Goal: Check status: Verify the current state of an ongoing process or item

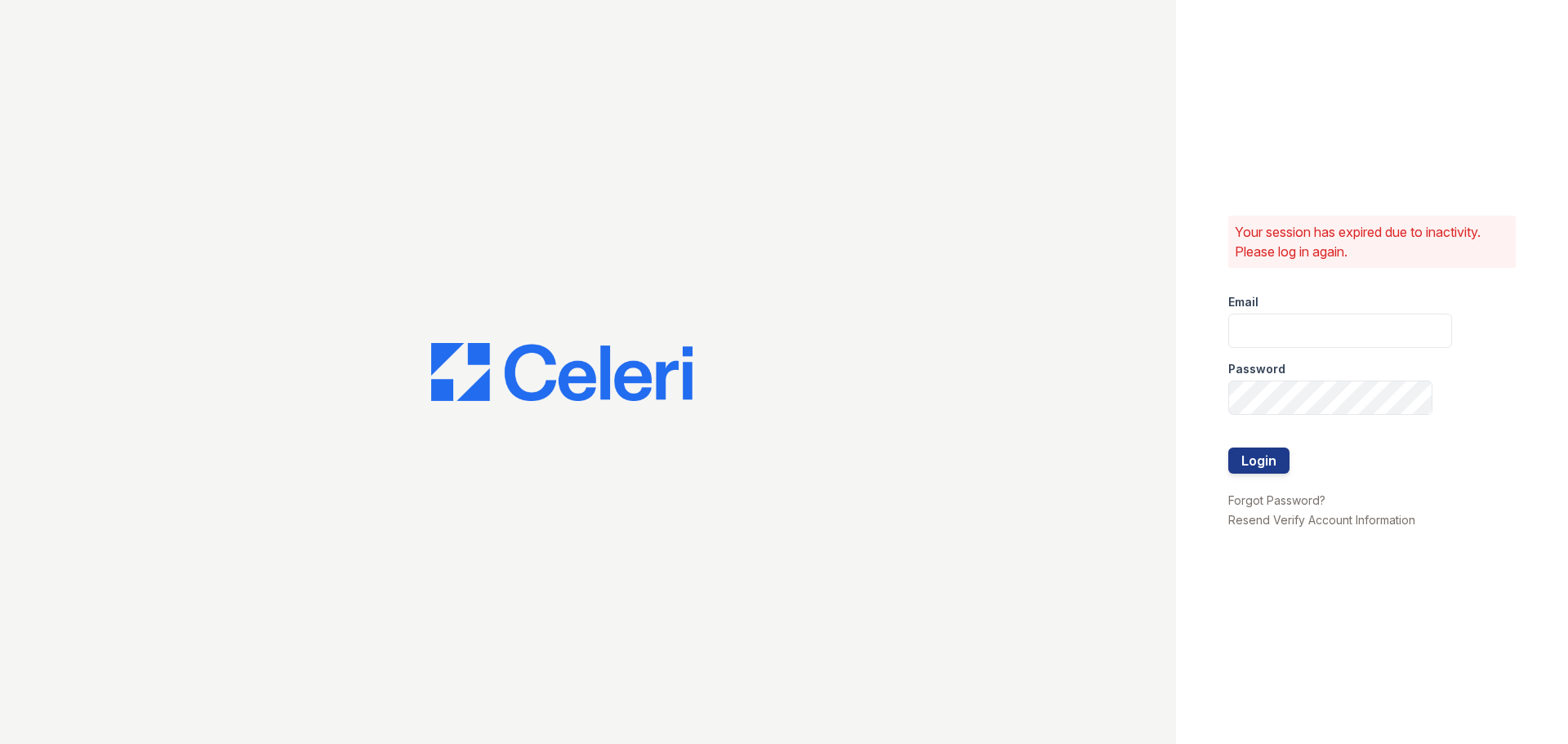
click at [1318, 309] on div "Email" at bounding box center [1340, 297] width 224 height 33
click at [1318, 323] on input "email" at bounding box center [1340, 330] width 224 height 34
type input "33ninety.leasing1@ghancooper.com"
click at [1309, 423] on div at bounding box center [1340, 431] width 224 height 33
click at [1302, 604] on div "Your session has expired due to inactivity. Please log in again. Email 33ninety…" at bounding box center [1372, 372] width 392 height 744
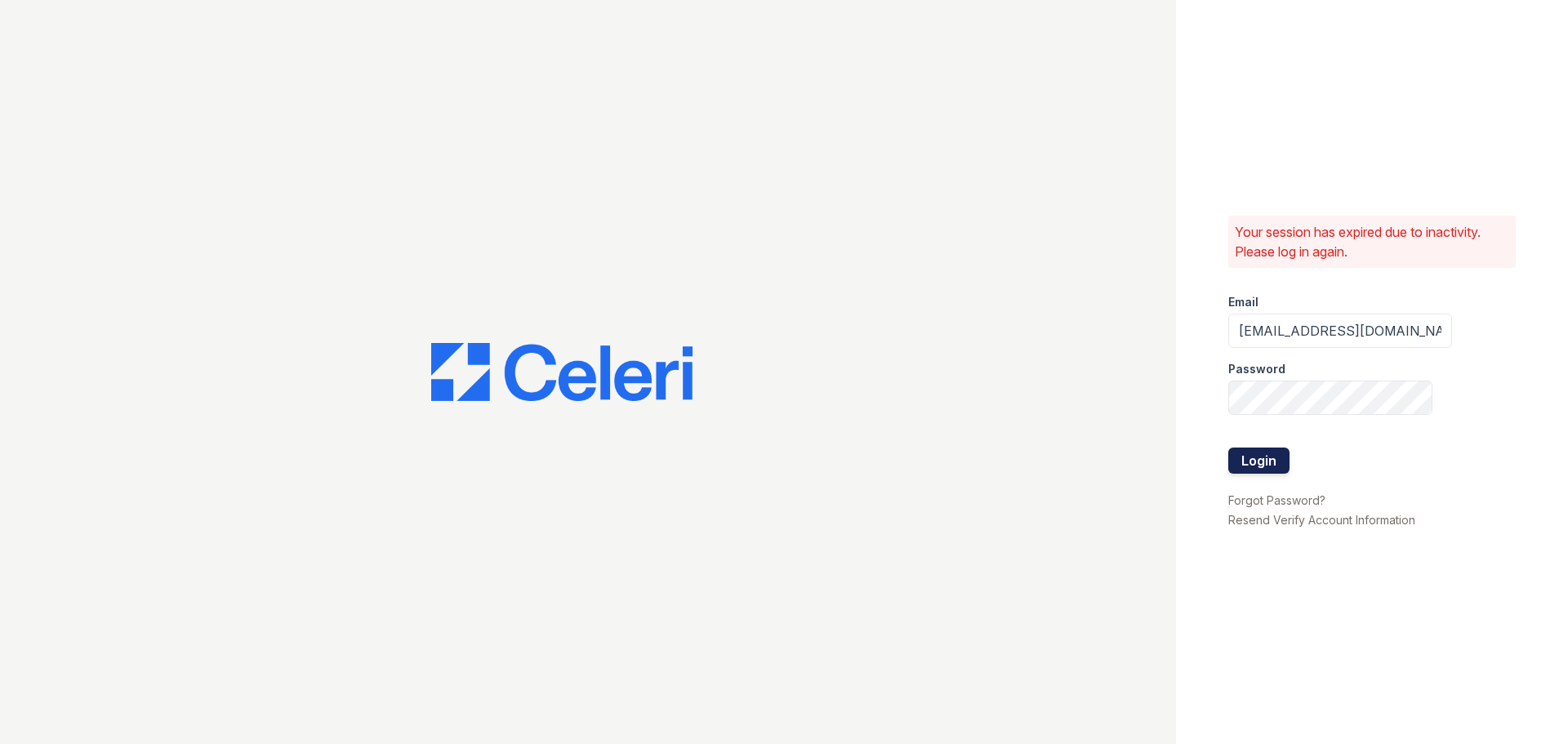
click at [1262, 462] on button "Login" at bounding box center [1258, 461] width 61 height 26
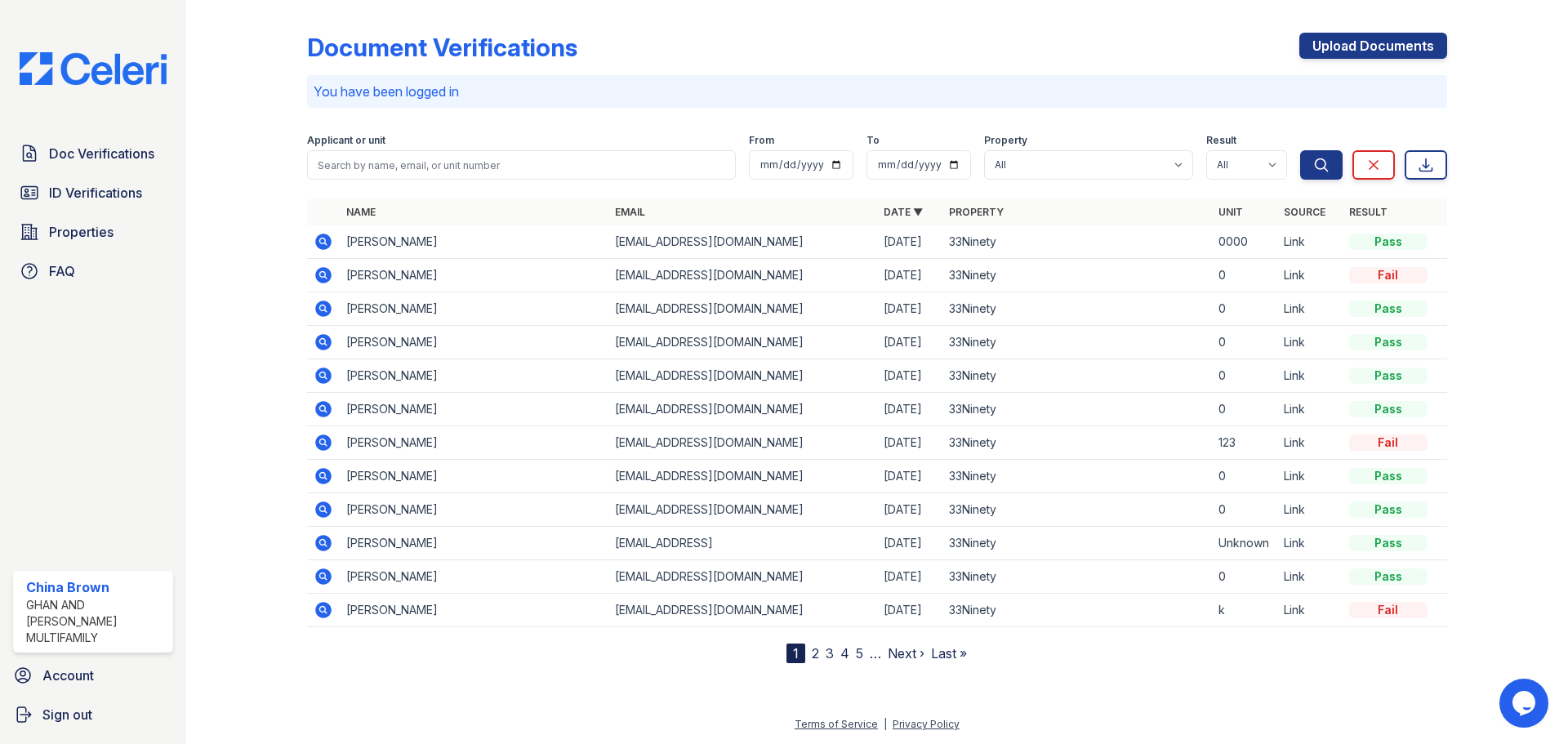
click at [808, 656] on nav "1 2 3 4 5 … Next › Last »" at bounding box center [876, 653] width 181 height 19
click at [818, 652] on link "2" at bounding box center [815, 653] width 7 height 17
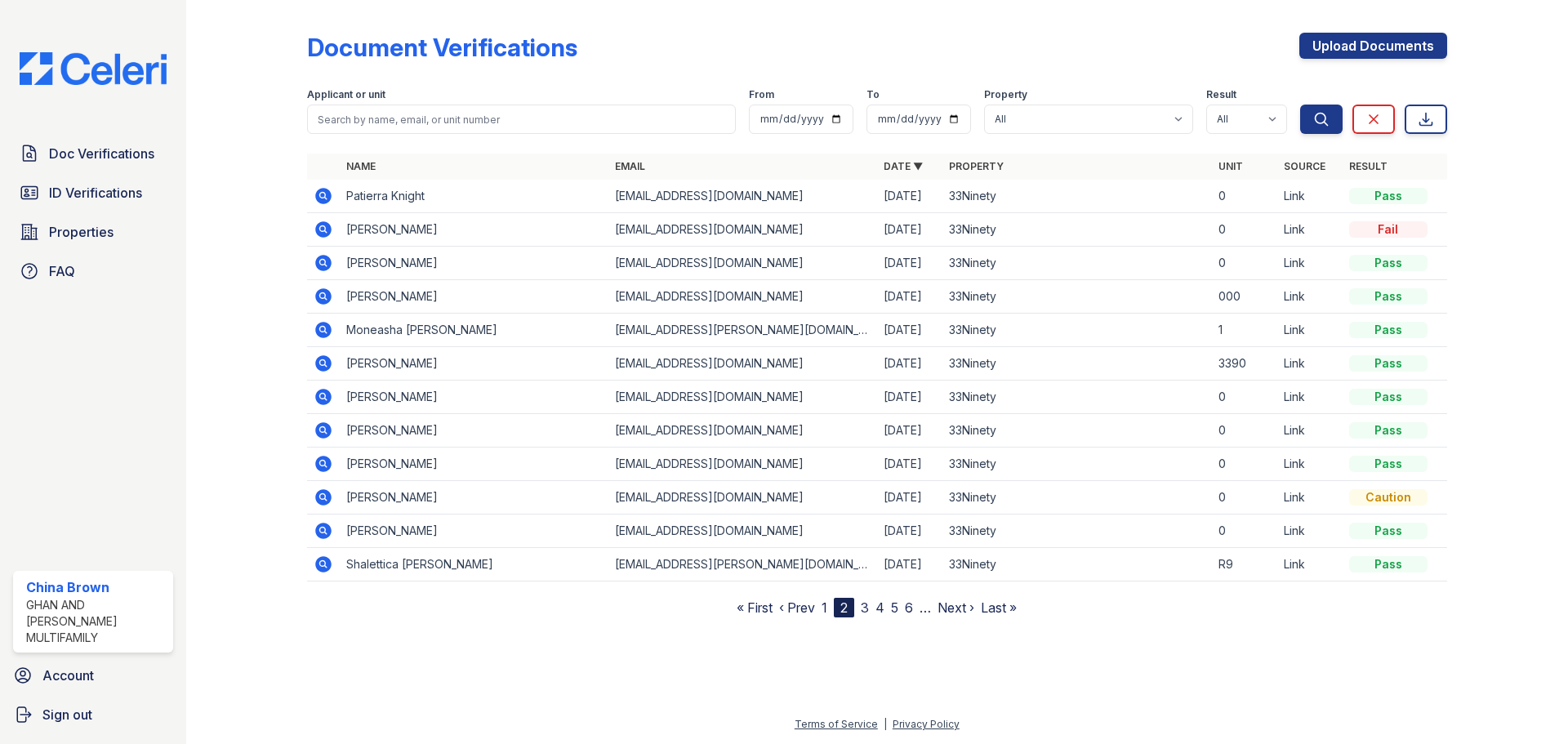
click at [827, 604] on link "1" at bounding box center [824, 607] width 5 height 17
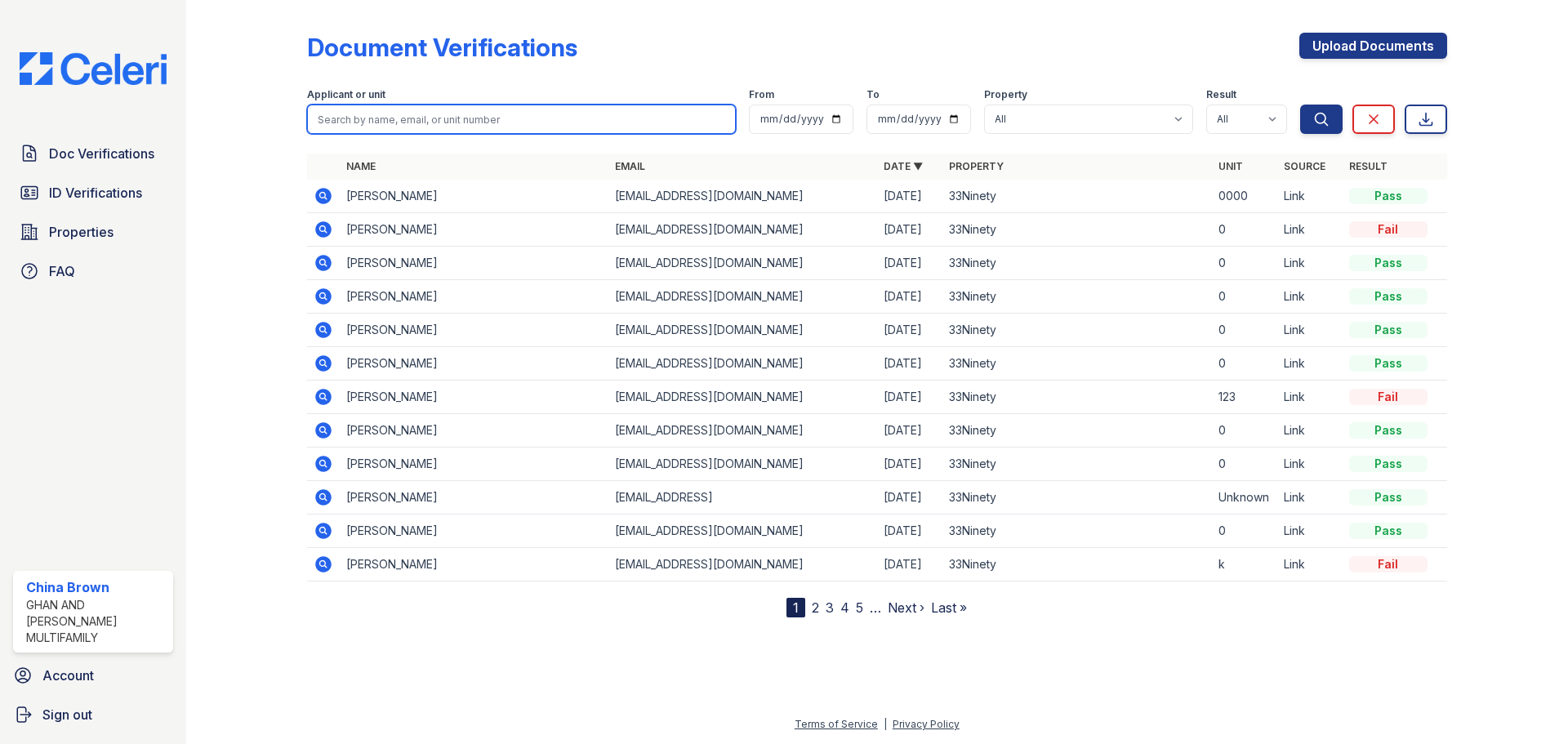
click at [446, 116] on input "search" at bounding box center [521, 118] width 429 height 29
paste input "[PERSON_NAME]"
type input "[PERSON_NAME]"
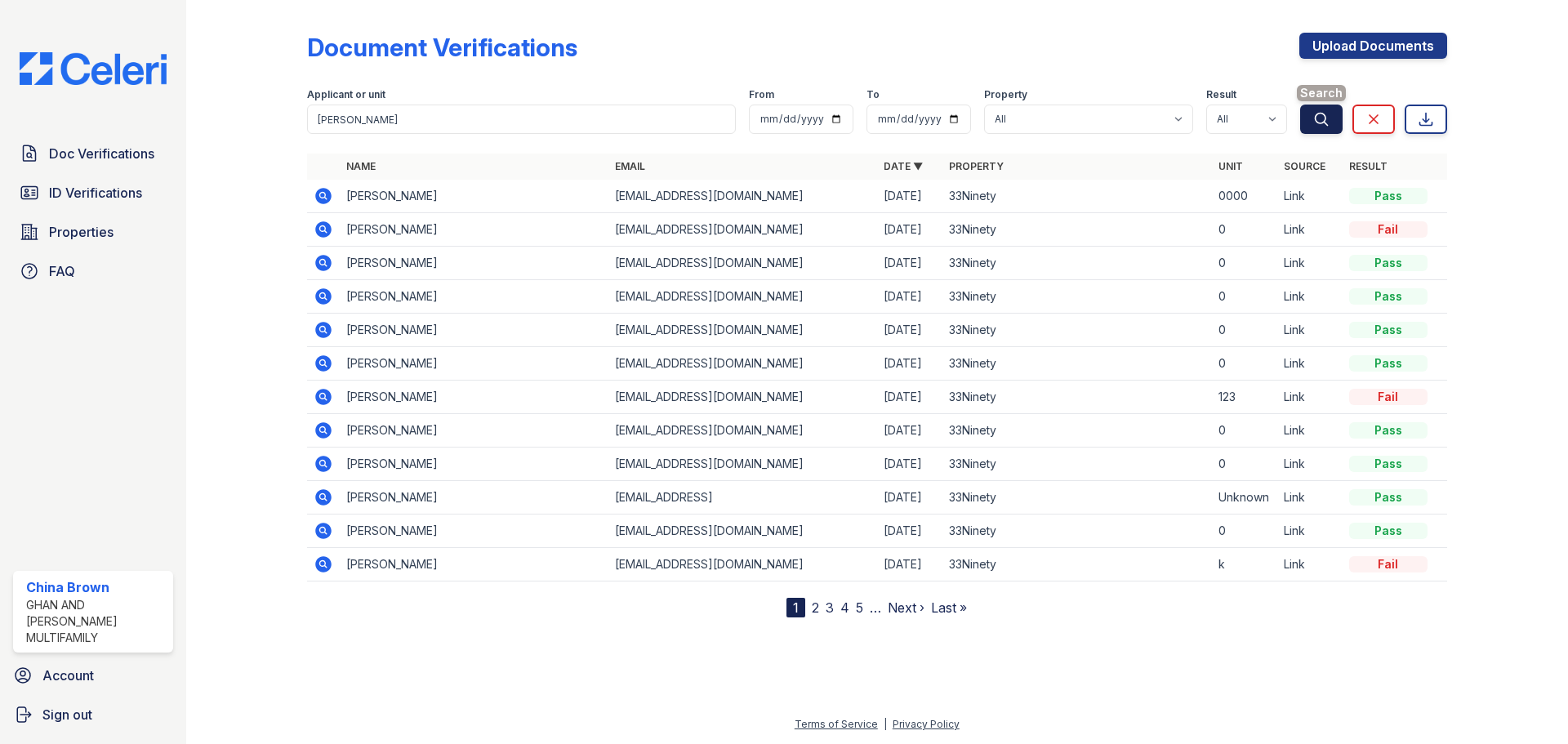
click at [1317, 117] on icon "submit" at bounding box center [1321, 119] width 17 height 17
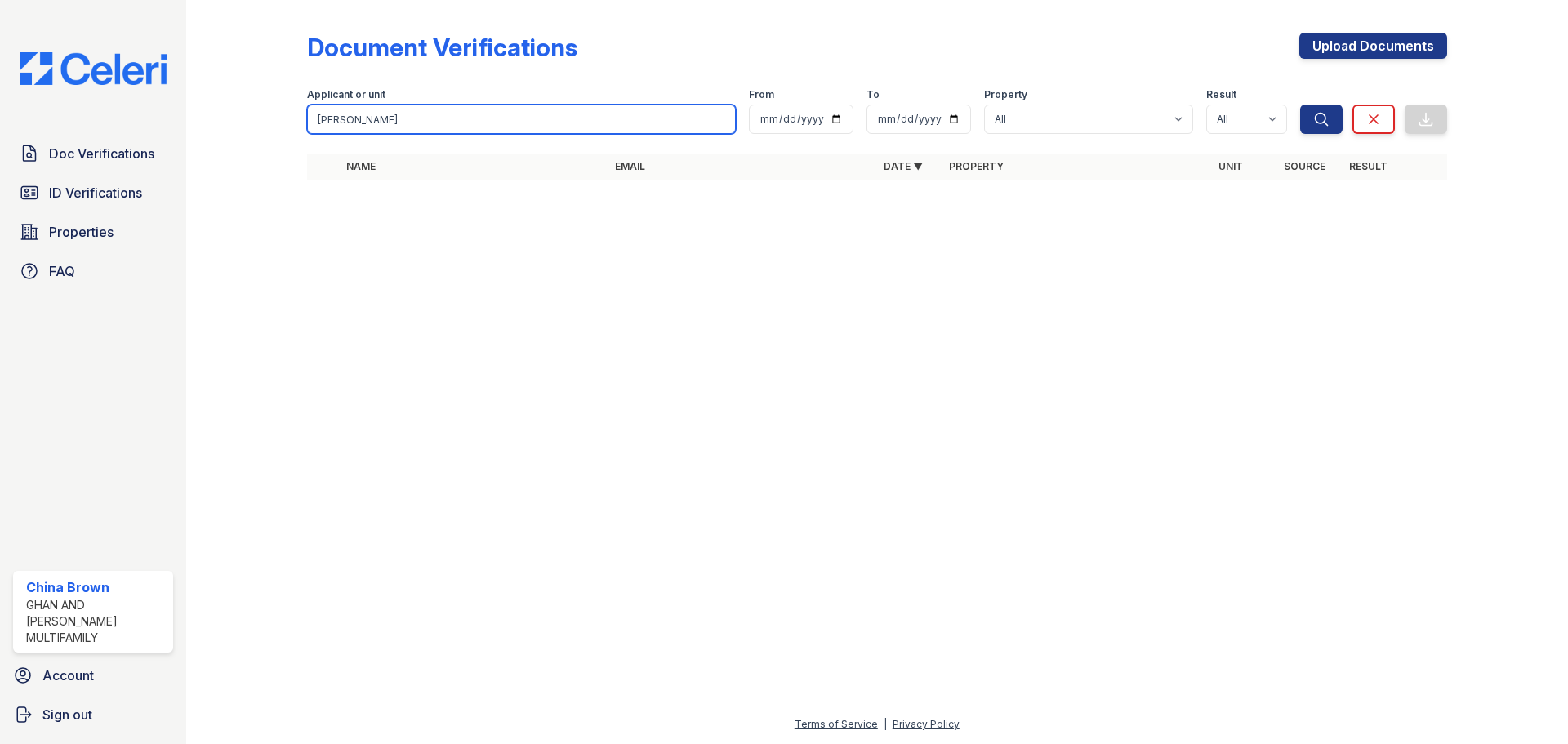
click at [723, 118] on input "[PERSON_NAME]" at bounding box center [521, 118] width 429 height 29
click at [1301, 104] on button "Search" at bounding box center [1322, 118] width 42 height 29
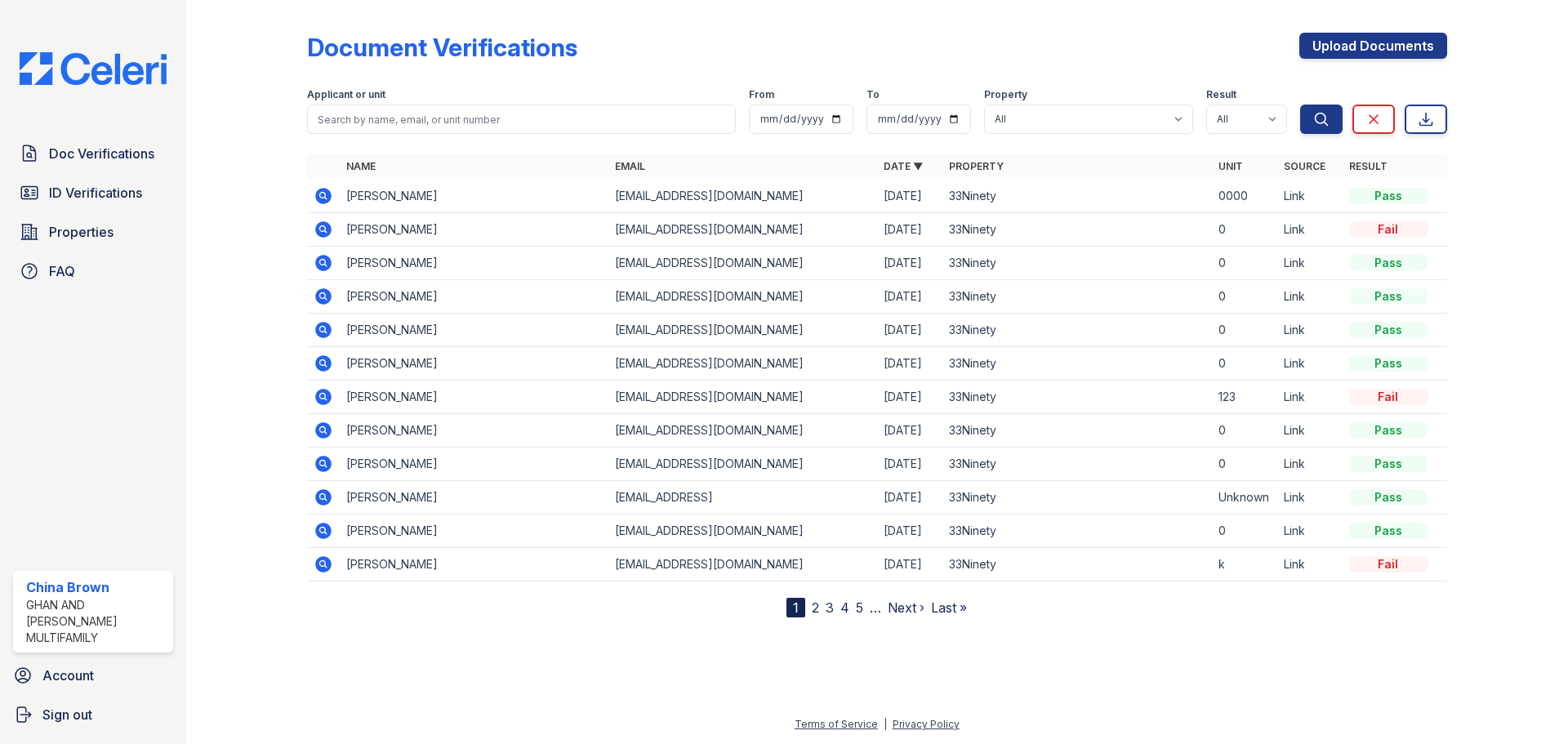
click at [814, 606] on link "2" at bounding box center [815, 607] width 7 height 17
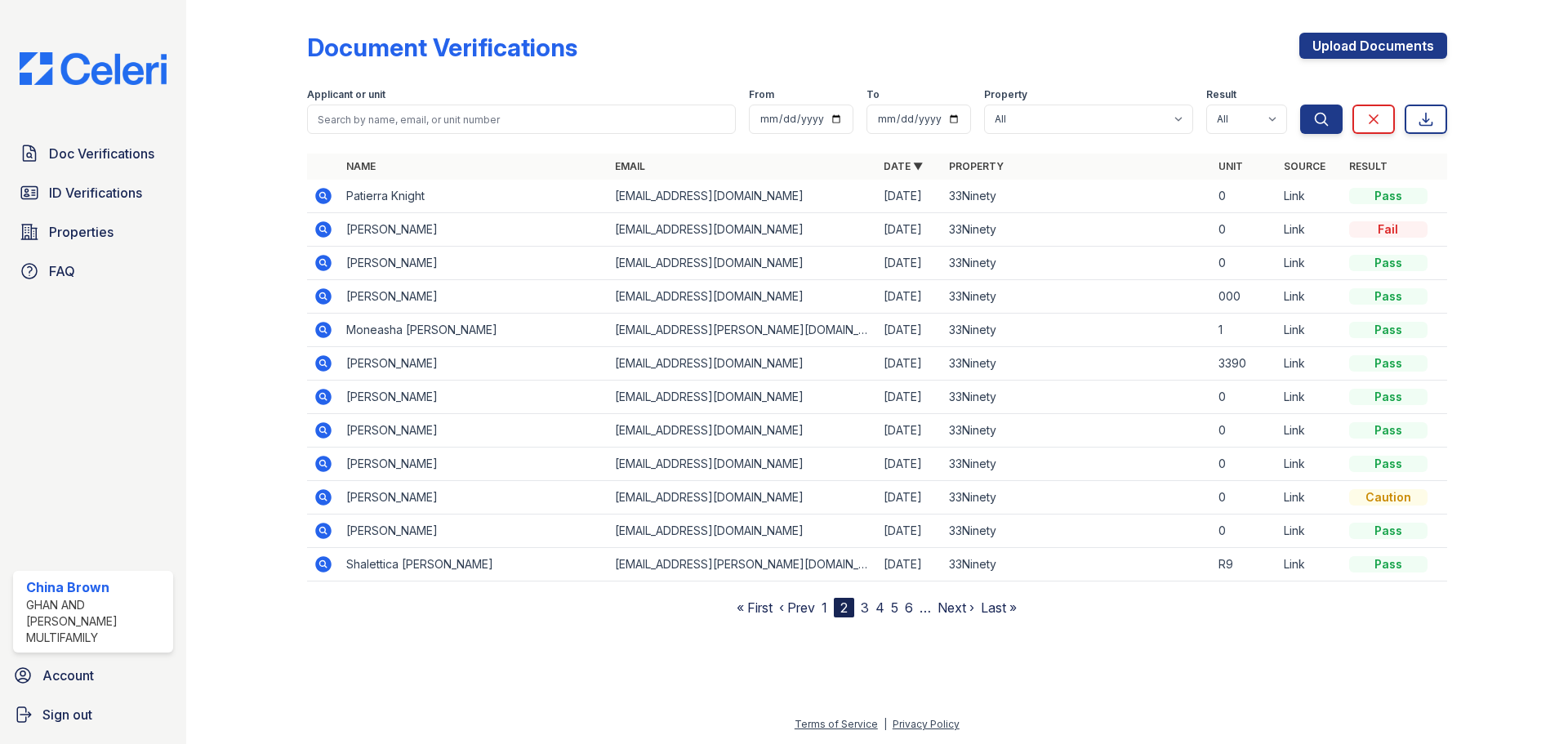
click at [826, 609] on link "1" at bounding box center [824, 607] width 5 height 17
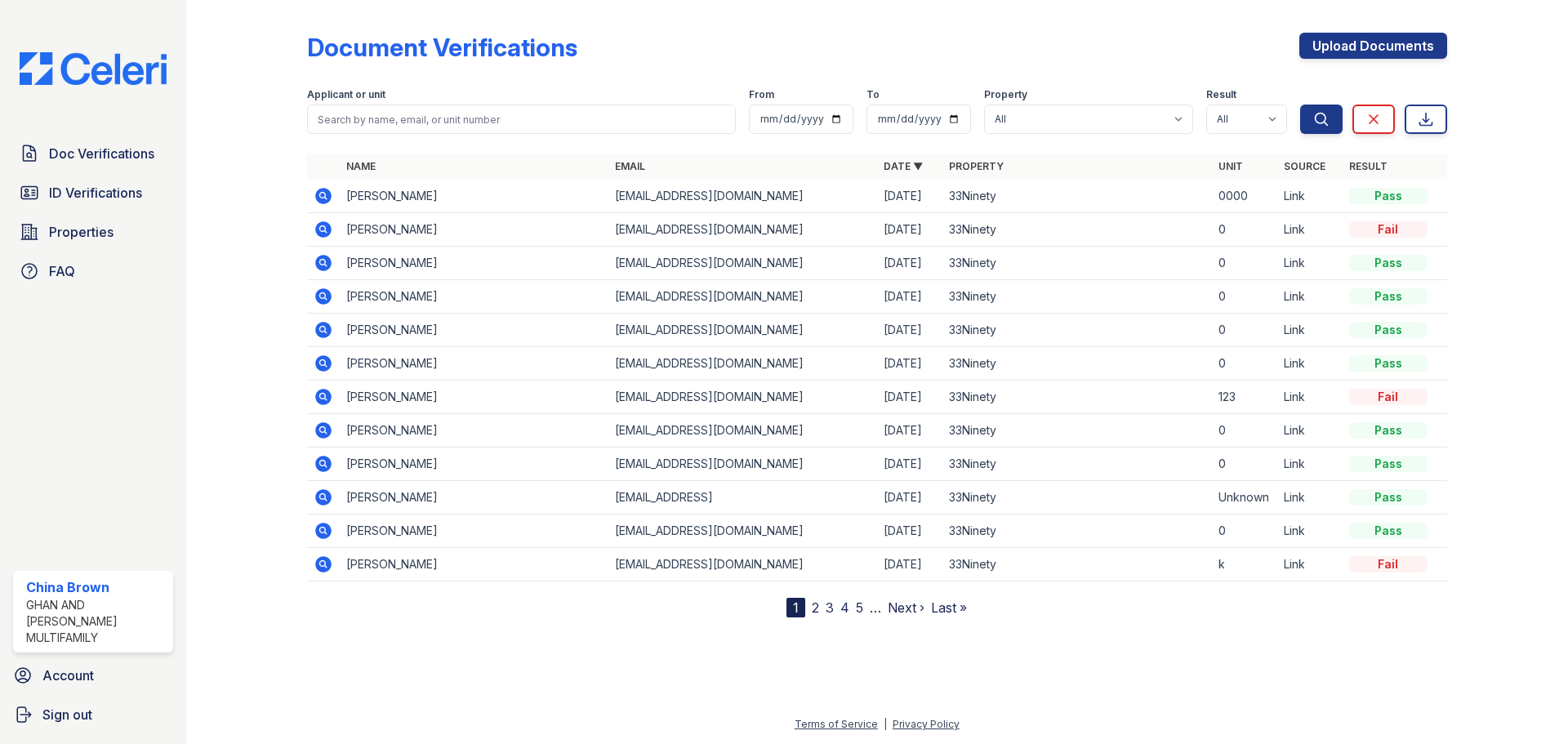
click at [814, 609] on link "2" at bounding box center [815, 607] width 7 height 17
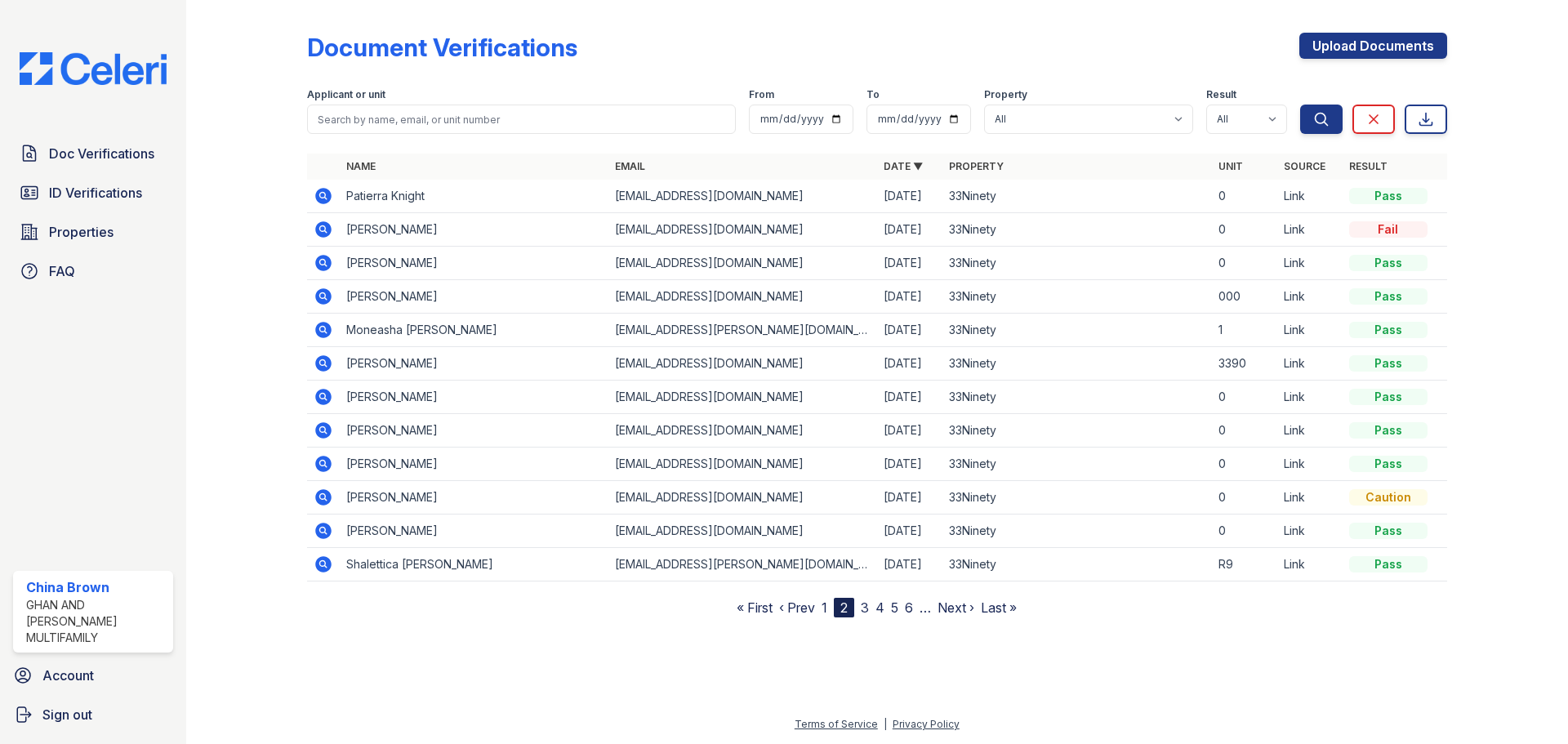
click at [824, 605] on link "1" at bounding box center [824, 607] width 5 height 17
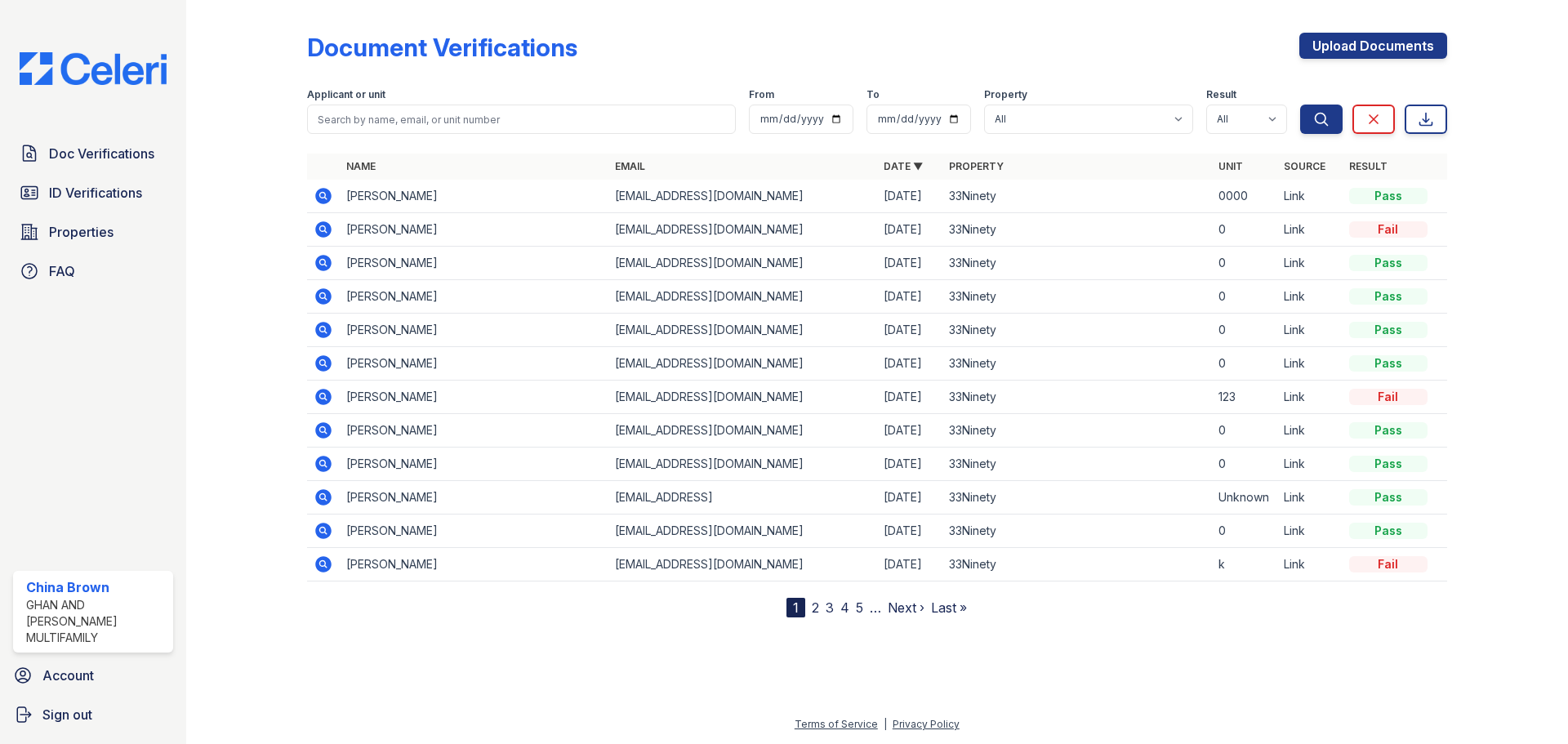
click at [829, 609] on link "3" at bounding box center [829, 607] width 8 height 17
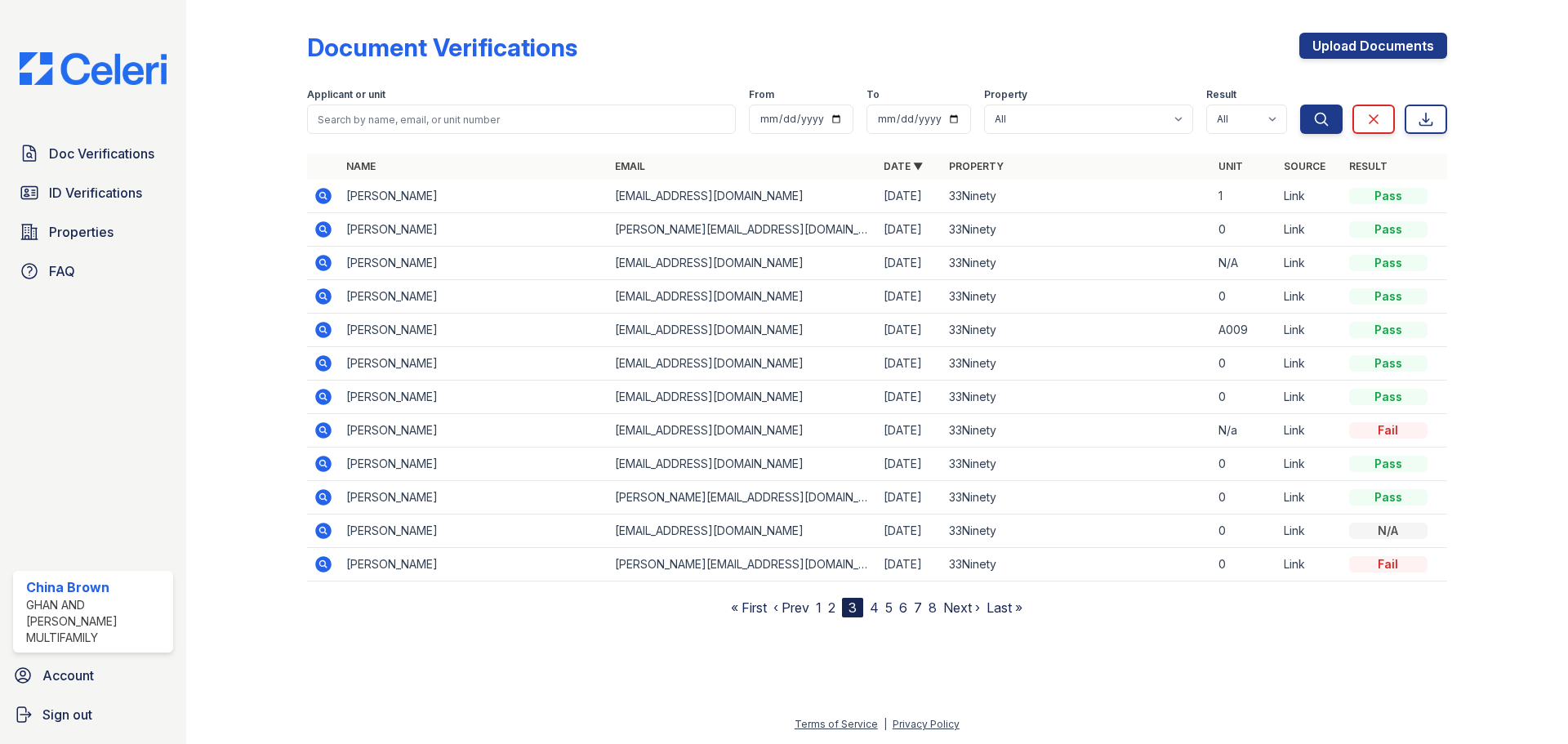
click at [822, 609] on link "1" at bounding box center [819, 607] width 5 height 17
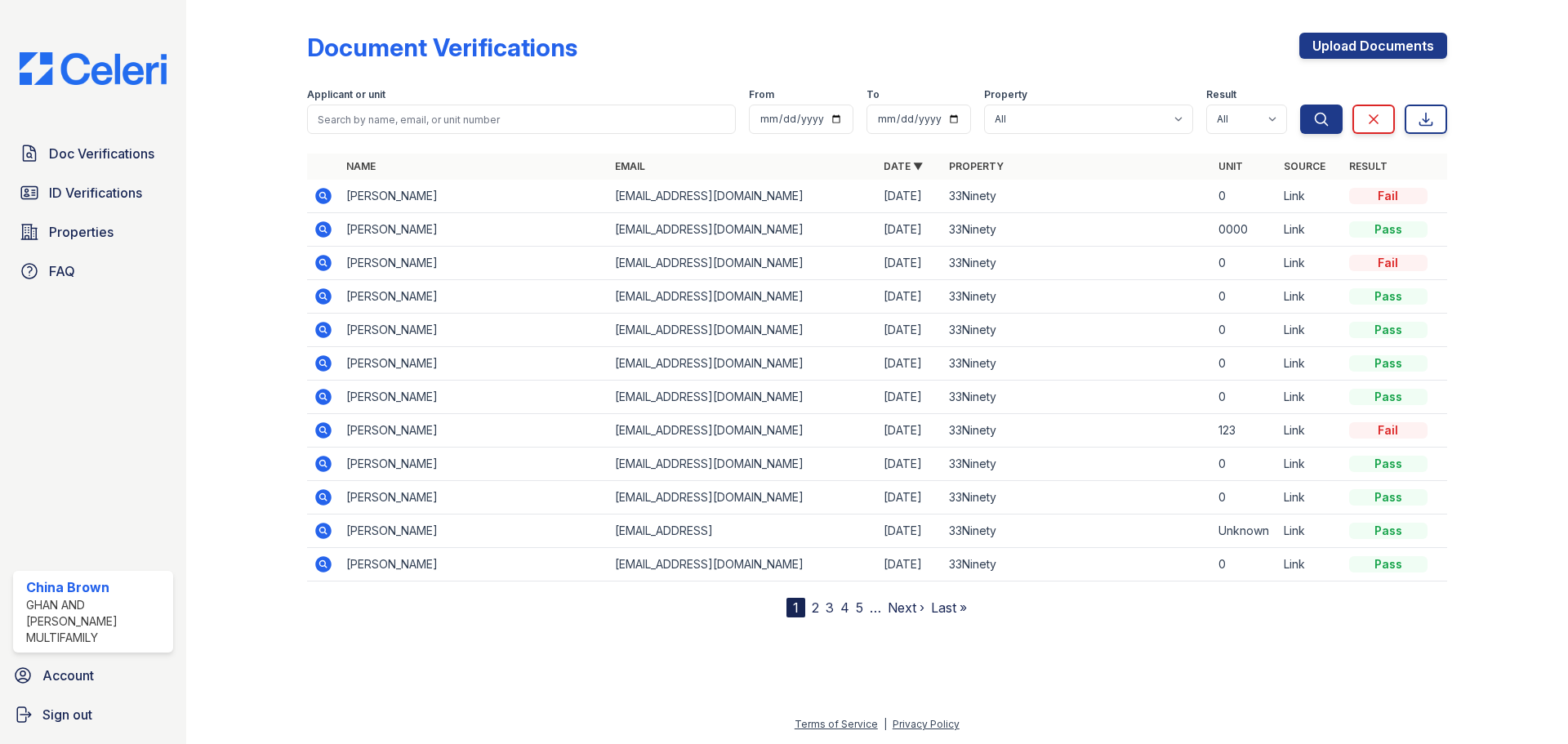
click at [539, 188] on td "[PERSON_NAME]" at bounding box center [474, 197] width 269 height 34
